Goal: Obtain resource: Obtain resource

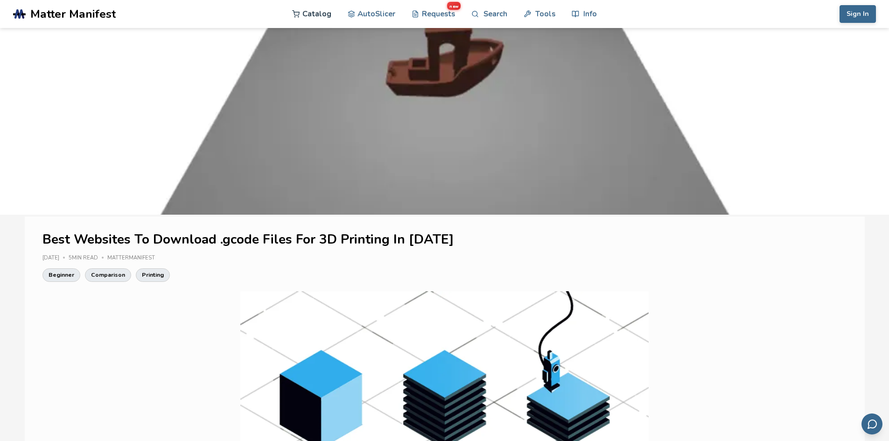
click at [311, 15] on link "Catalog" at bounding box center [311, 14] width 39 height 28
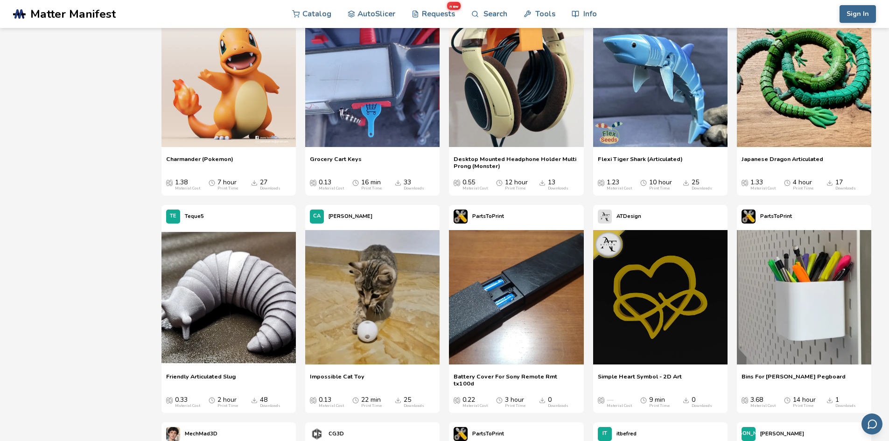
scroll to position [2286, 0]
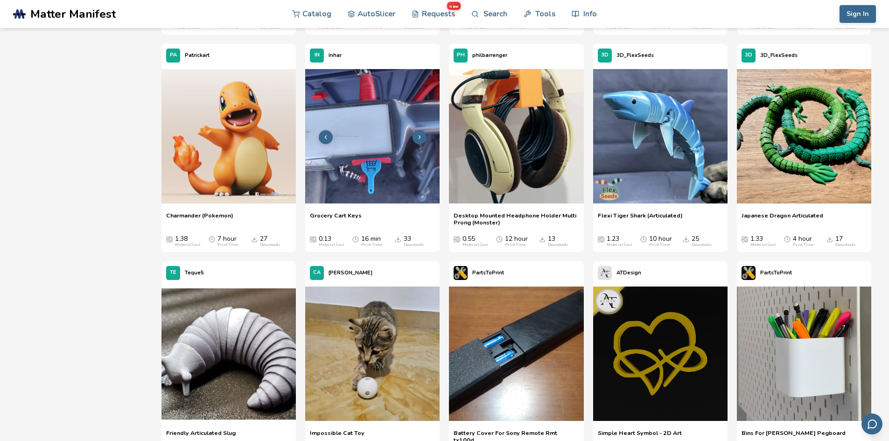
click at [372, 137] on img at bounding box center [372, 136] width 134 height 134
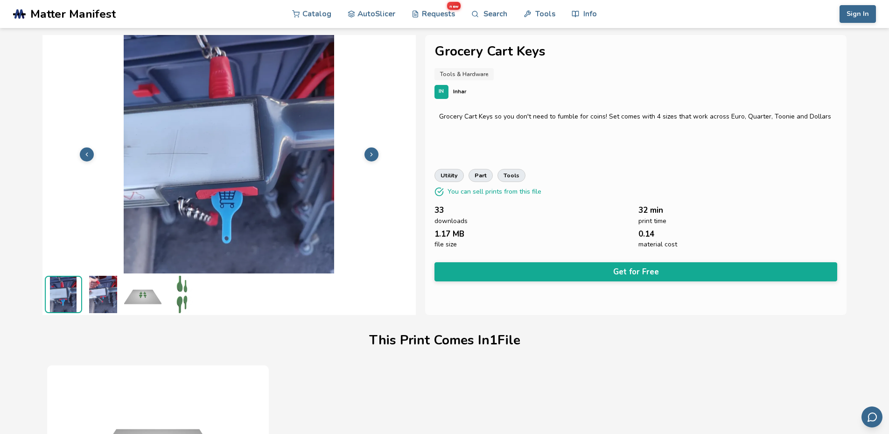
click at [131, 296] on img at bounding box center [142, 294] width 37 height 37
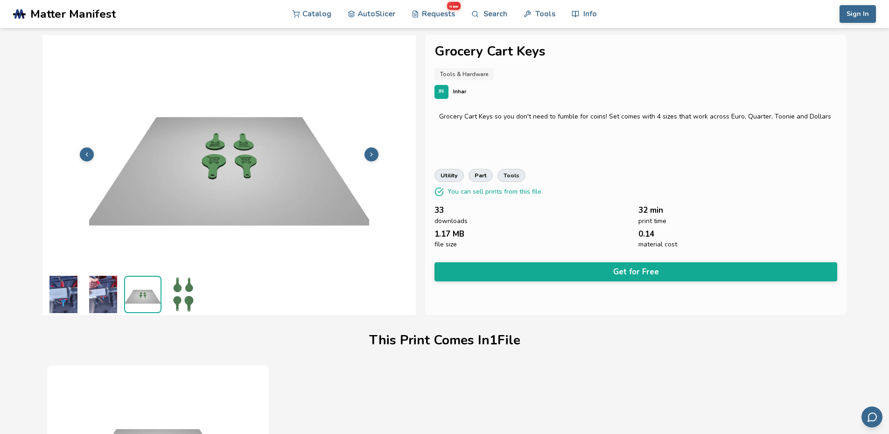
click at [179, 285] on img at bounding box center [182, 294] width 37 height 37
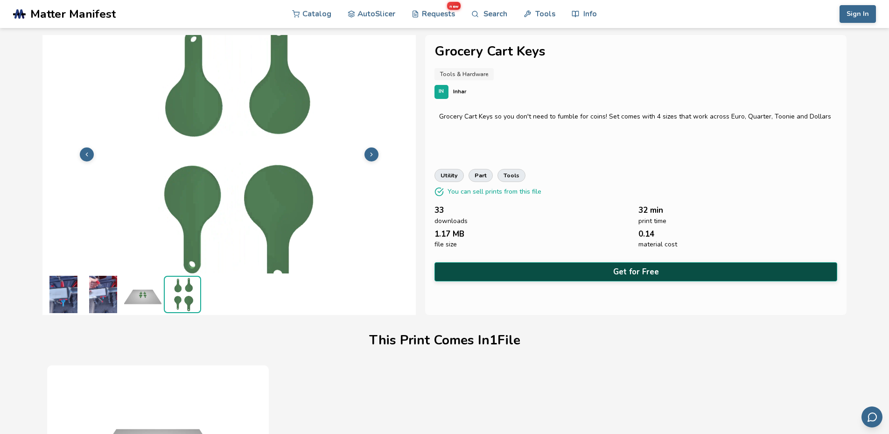
click at [635, 275] on button "Get for Free" at bounding box center [635, 271] width 403 height 19
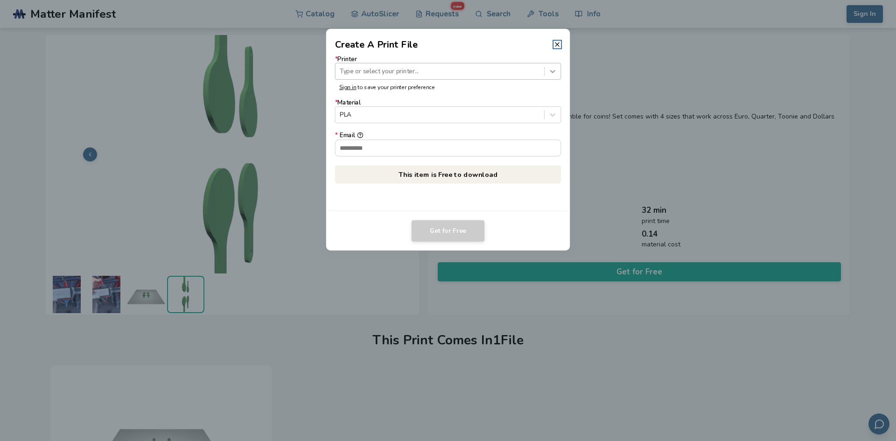
click at [545, 69] on div at bounding box center [552, 71] width 16 height 16
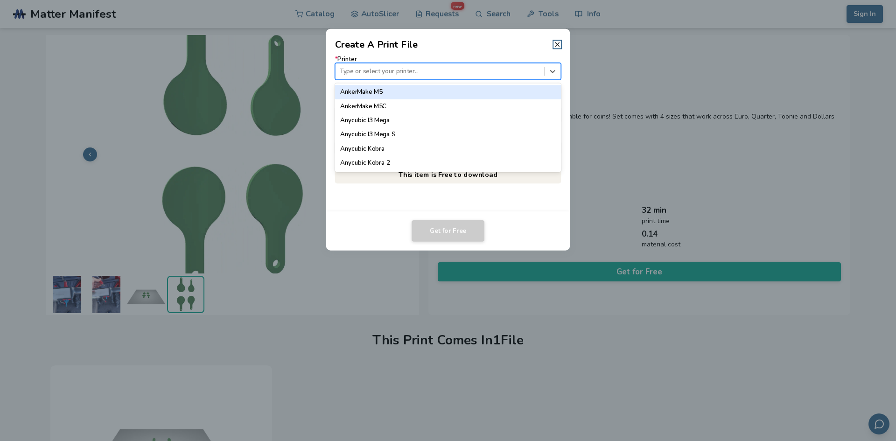
click at [455, 74] on div at bounding box center [440, 71] width 200 height 9
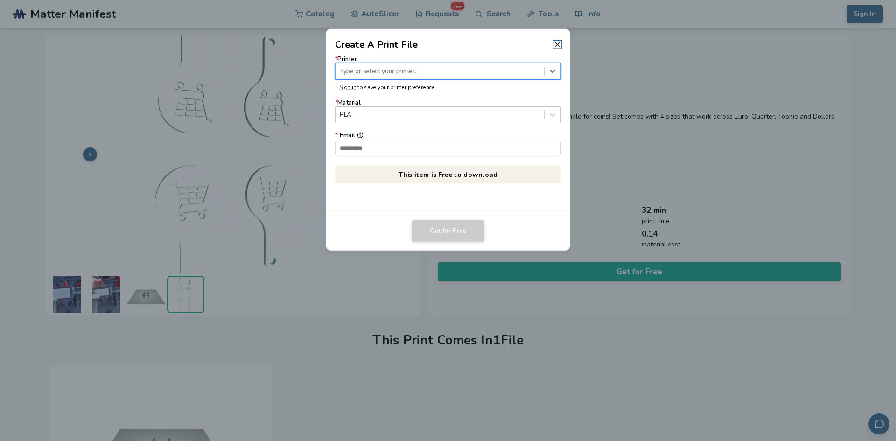
click at [487, 117] on div at bounding box center [440, 115] width 200 height 9
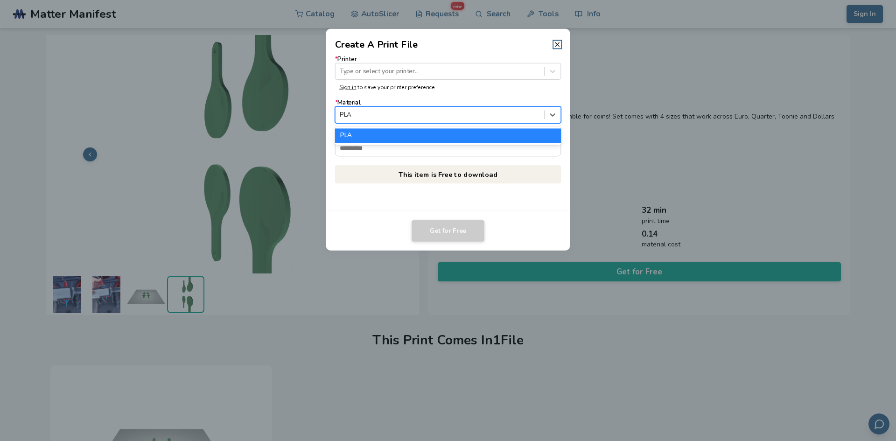
click at [487, 117] on div at bounding box center [440, 115] width 200 height 9
